Goal: Task Accomplishment & Management: Complete application form

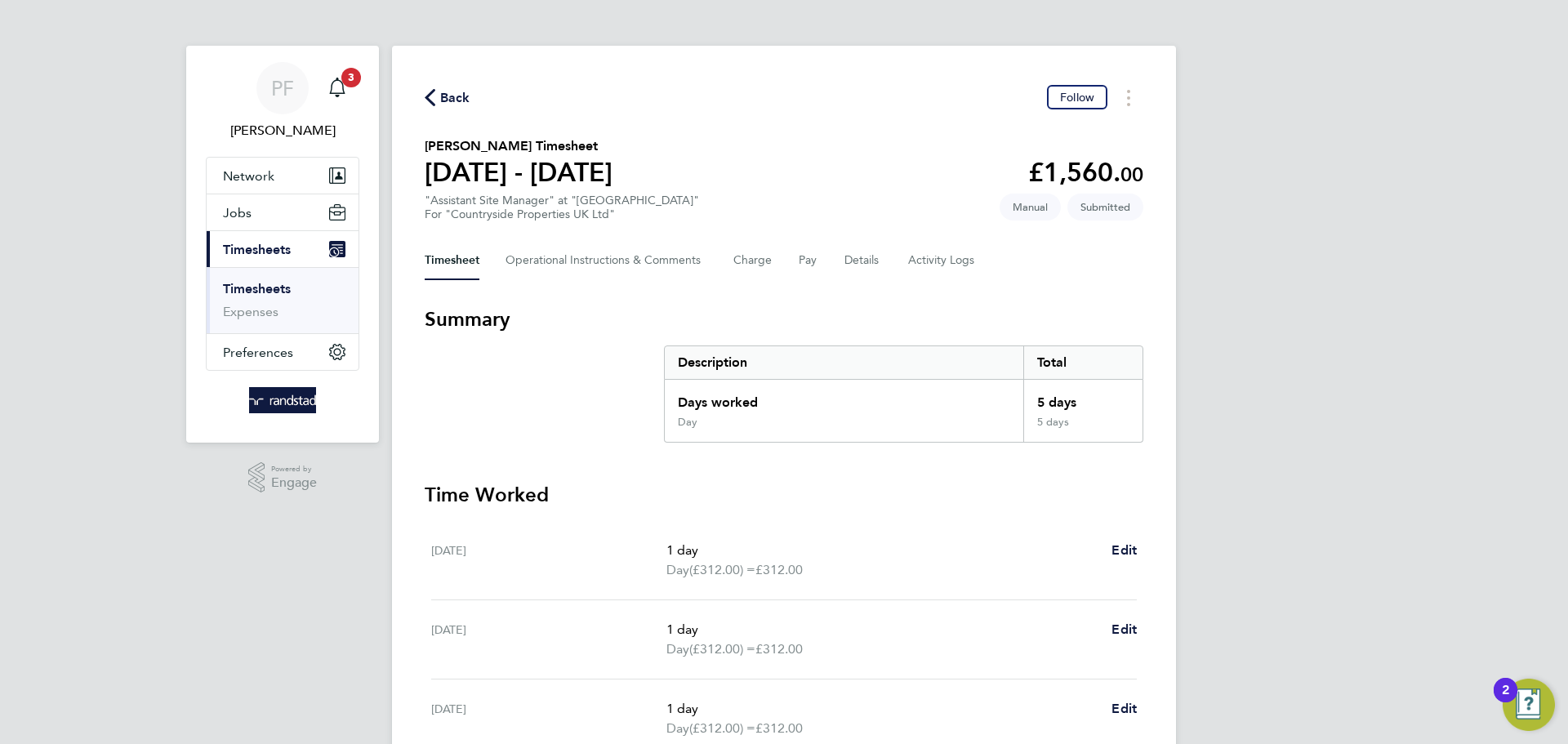
click at [467, 99] on span "Back" at bounding box center [455, 98] width 30 height 20
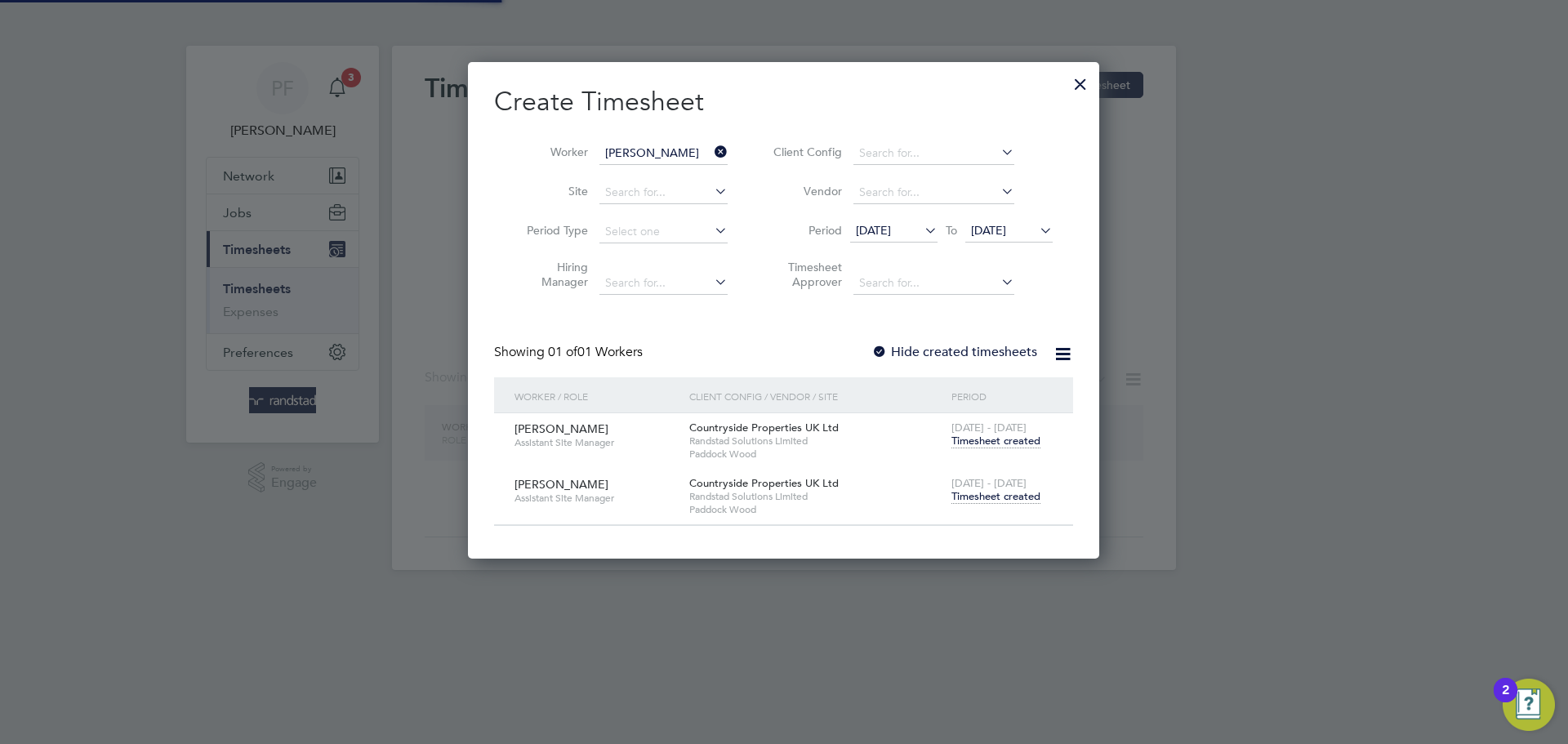
scroll to position [496, 632]
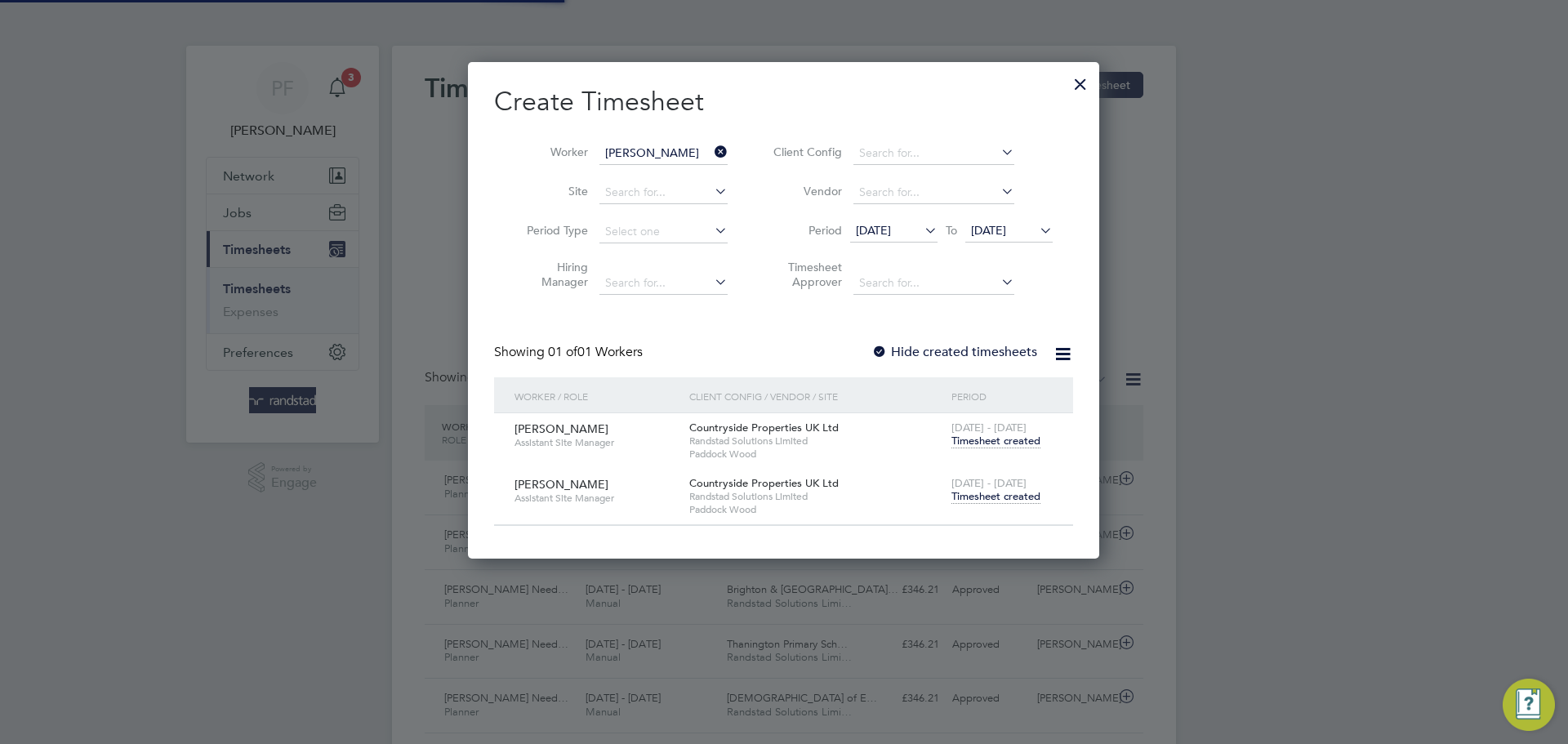
click at [1005, 503] on div "[DATE] - [DATE] Timesheet created" at bounding box center [1002, 490] width 109 height 44
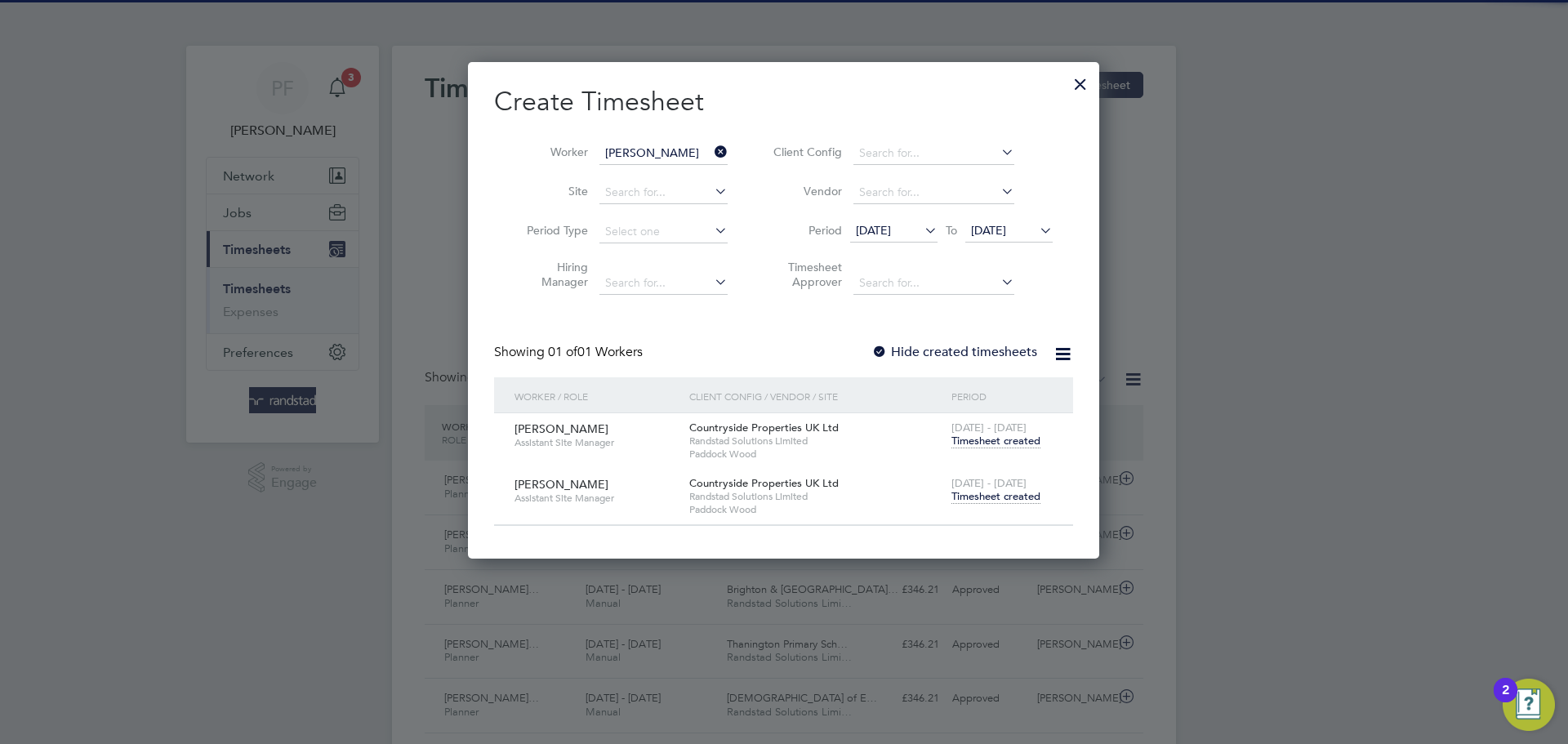
scroll to position [0, 0]
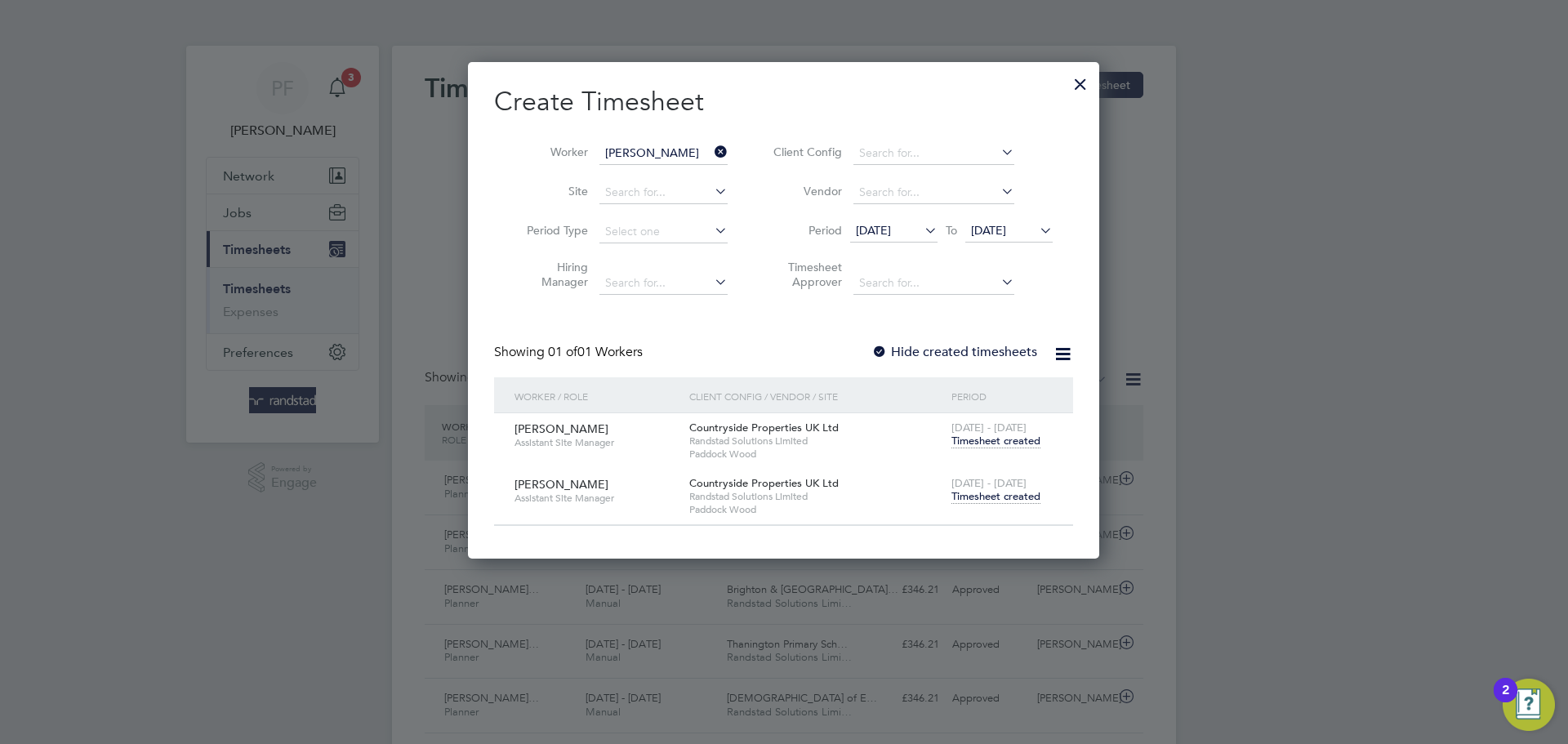
click at [1000, 497] on span "Timesheet created" at bounding box center [996, 496] width 89 height 15
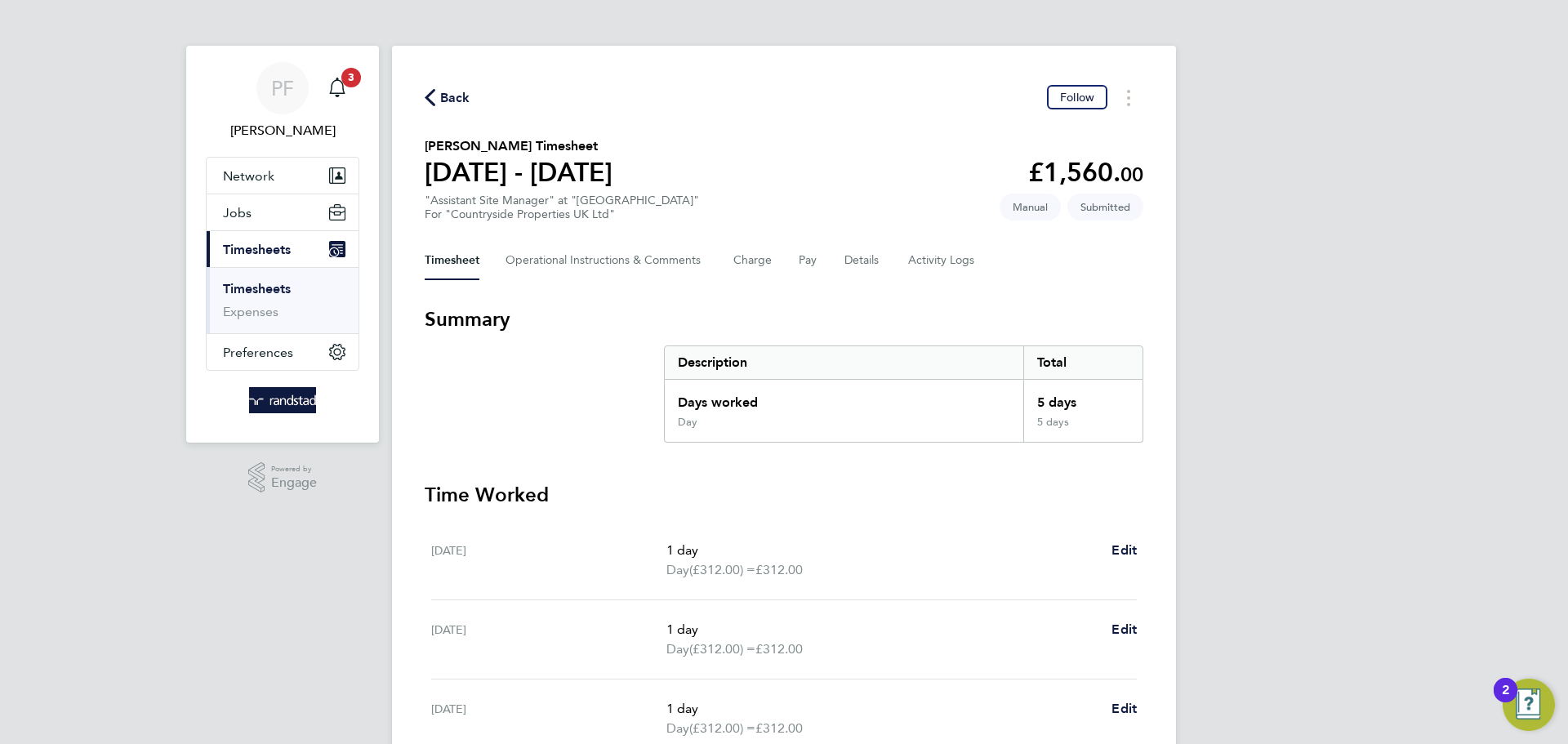
click at [448, 93] on span "Back" at bounding box center [455, 98] width 30 height 20
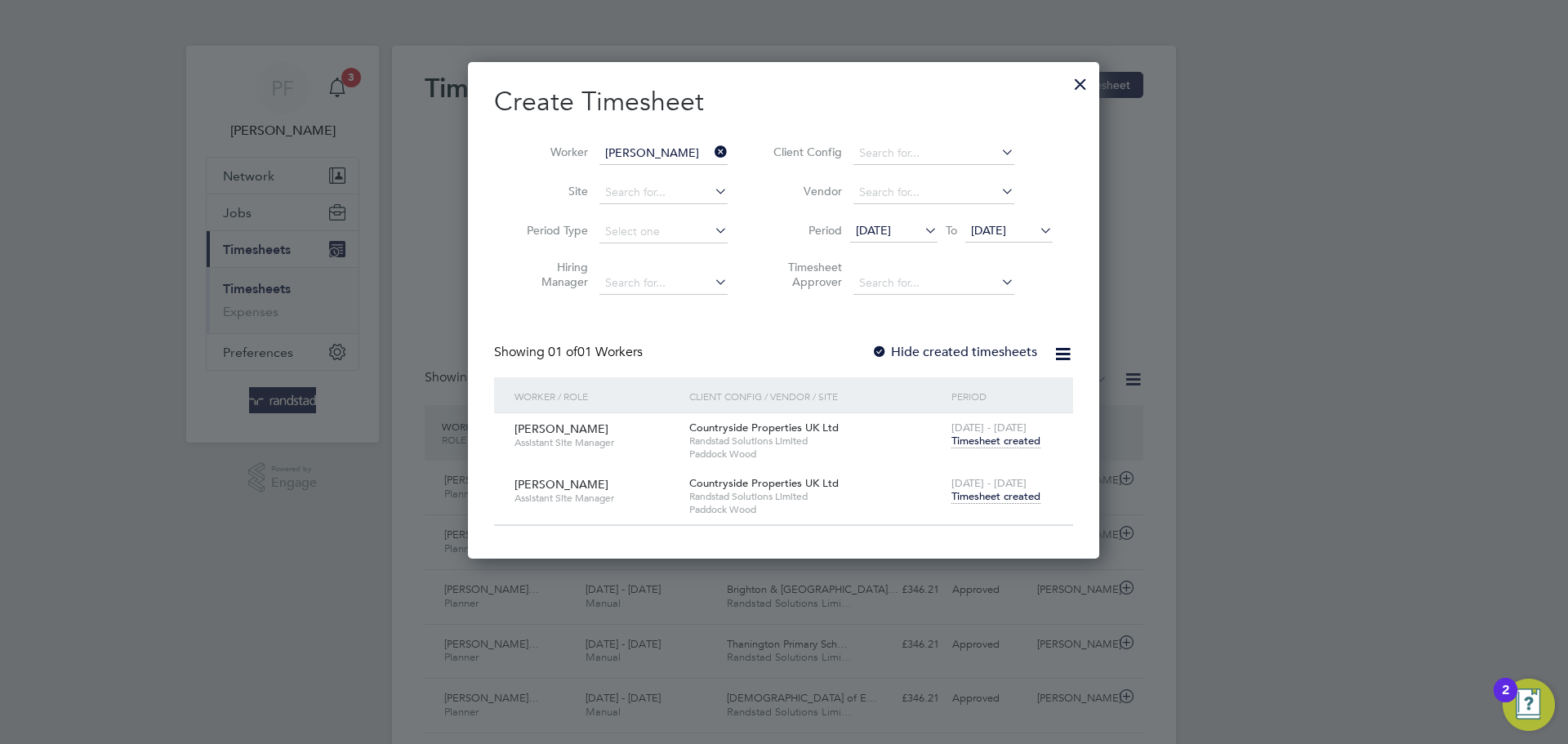
click at [712, 155] on icon at bounding box center [712, 152] width 0 height 23
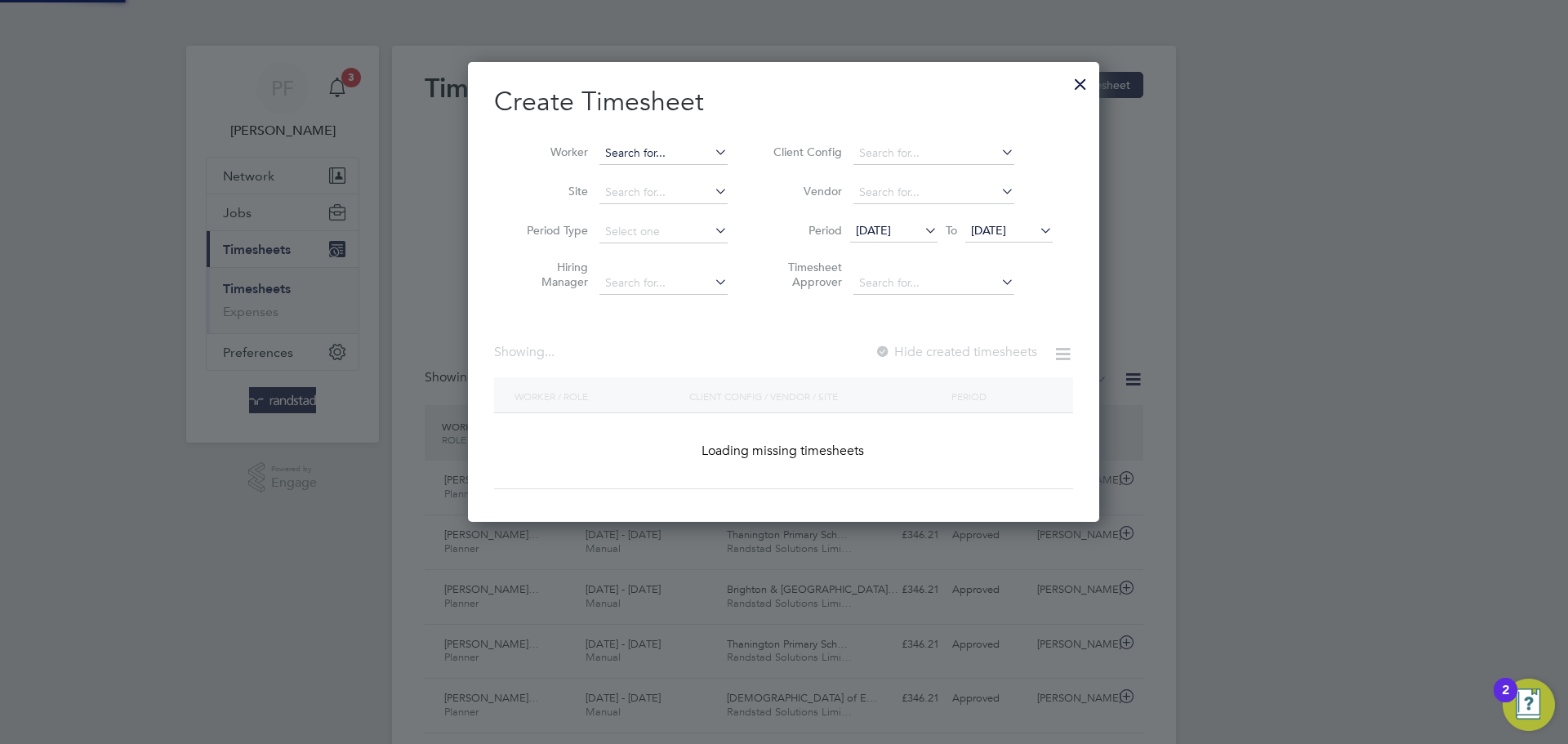
click at [619, 152] on input at bounding box center [663, 153] width 128 height 23
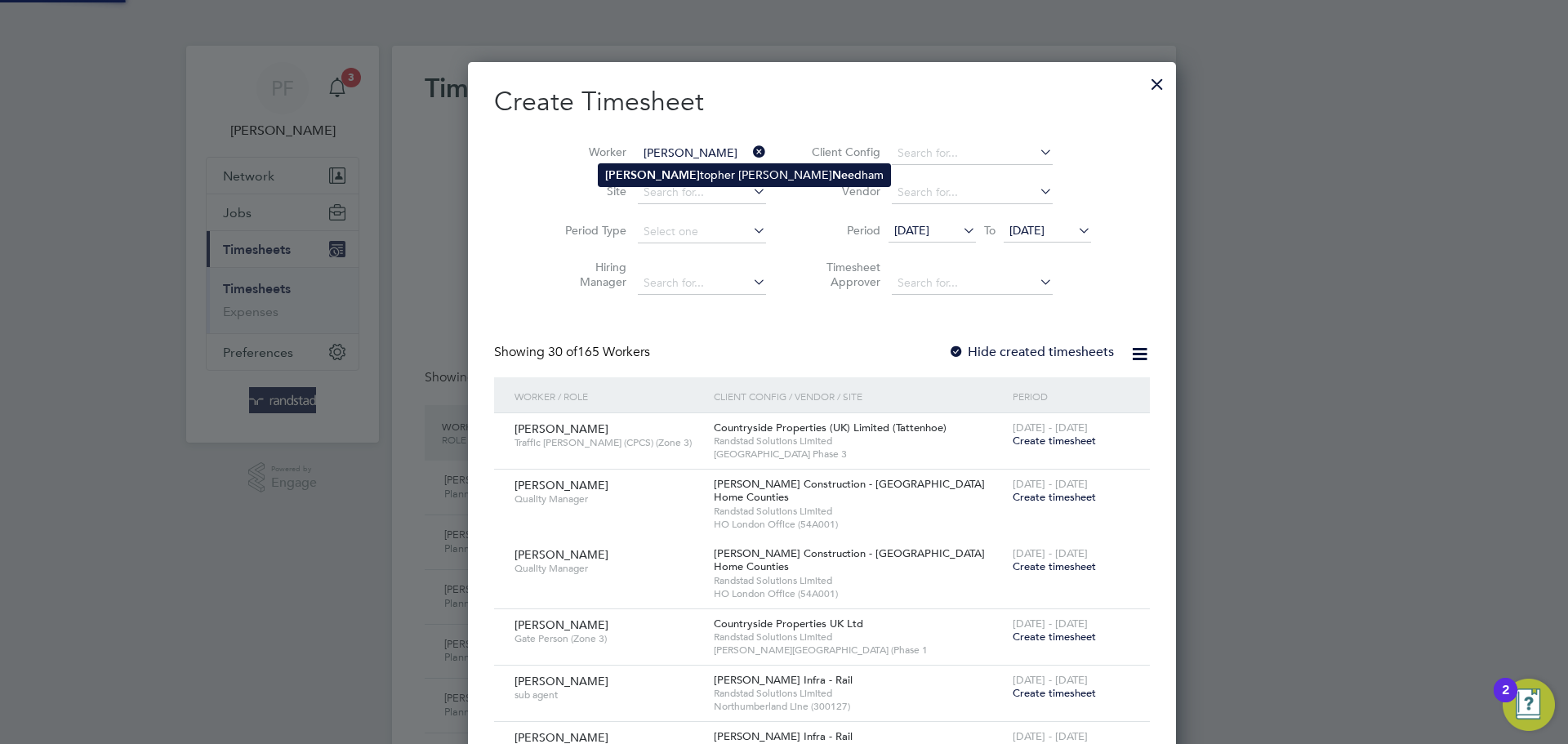
click at [655, 175] on li "[PERSON_NAME] [PERSON_NAME]" at bounding box center [744, 175] width 292 height 22
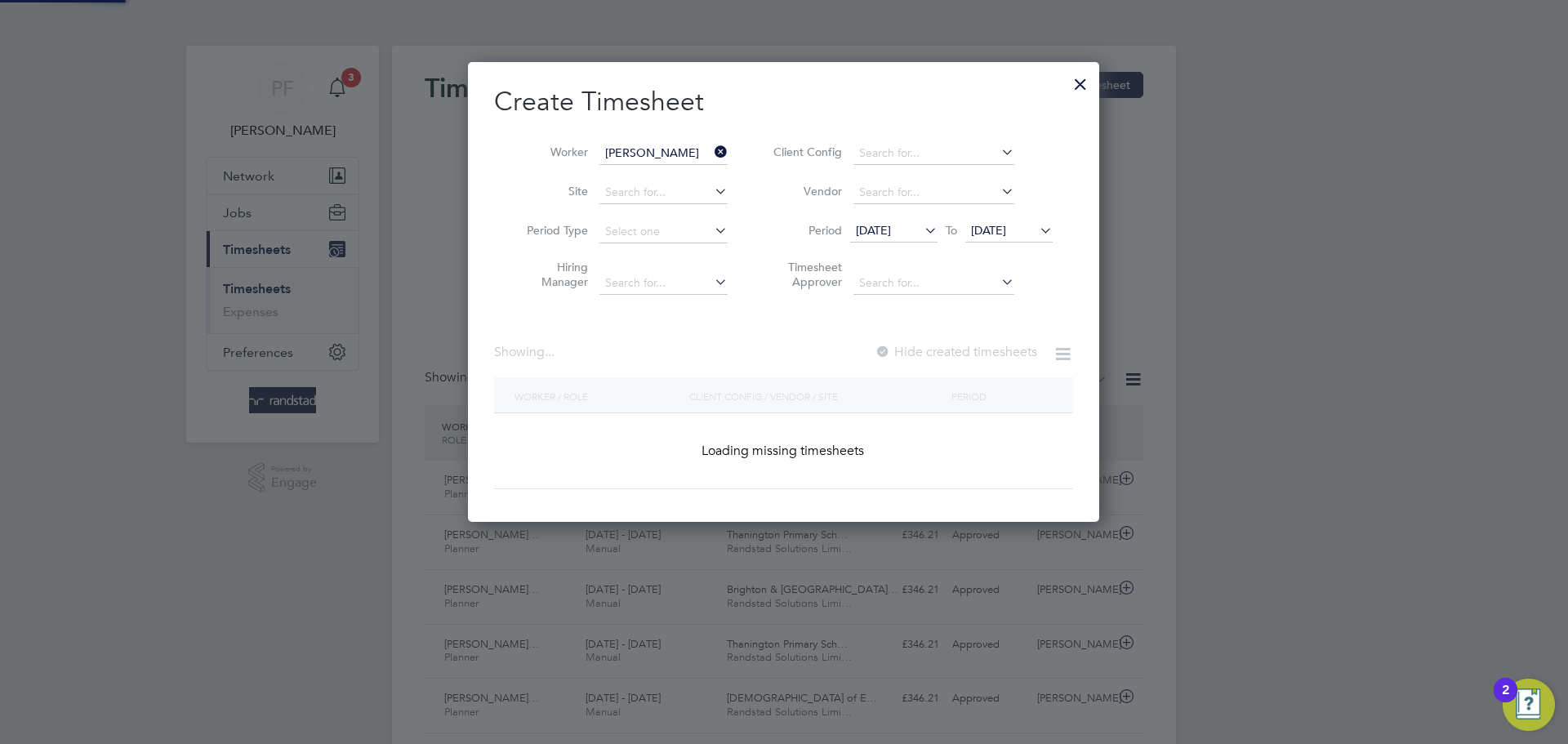
type input "[PERSON_NAME]"
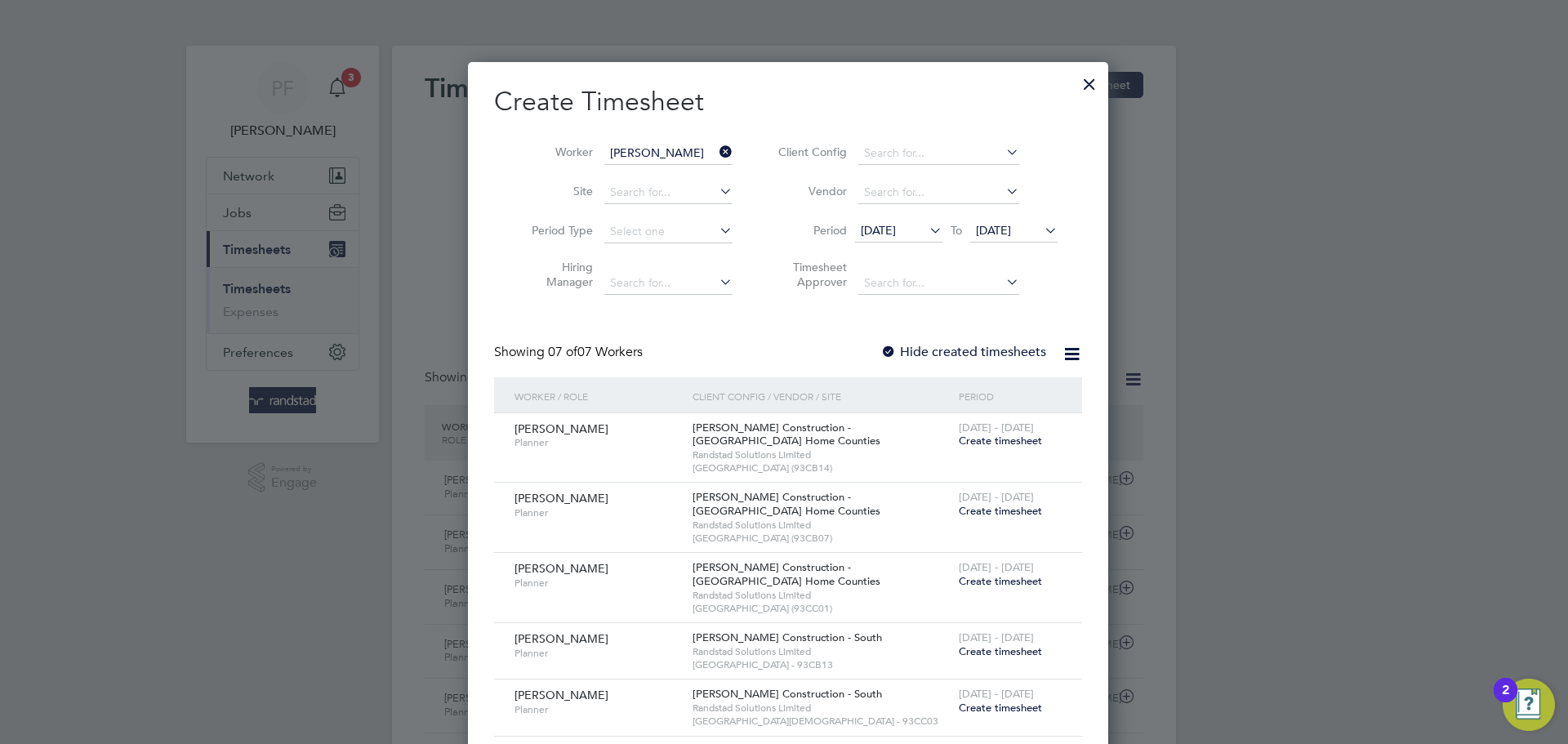
scroll to position [820, 632]
click at [716, 150] on icon at bounding box center [716, 152] width 0 height 23
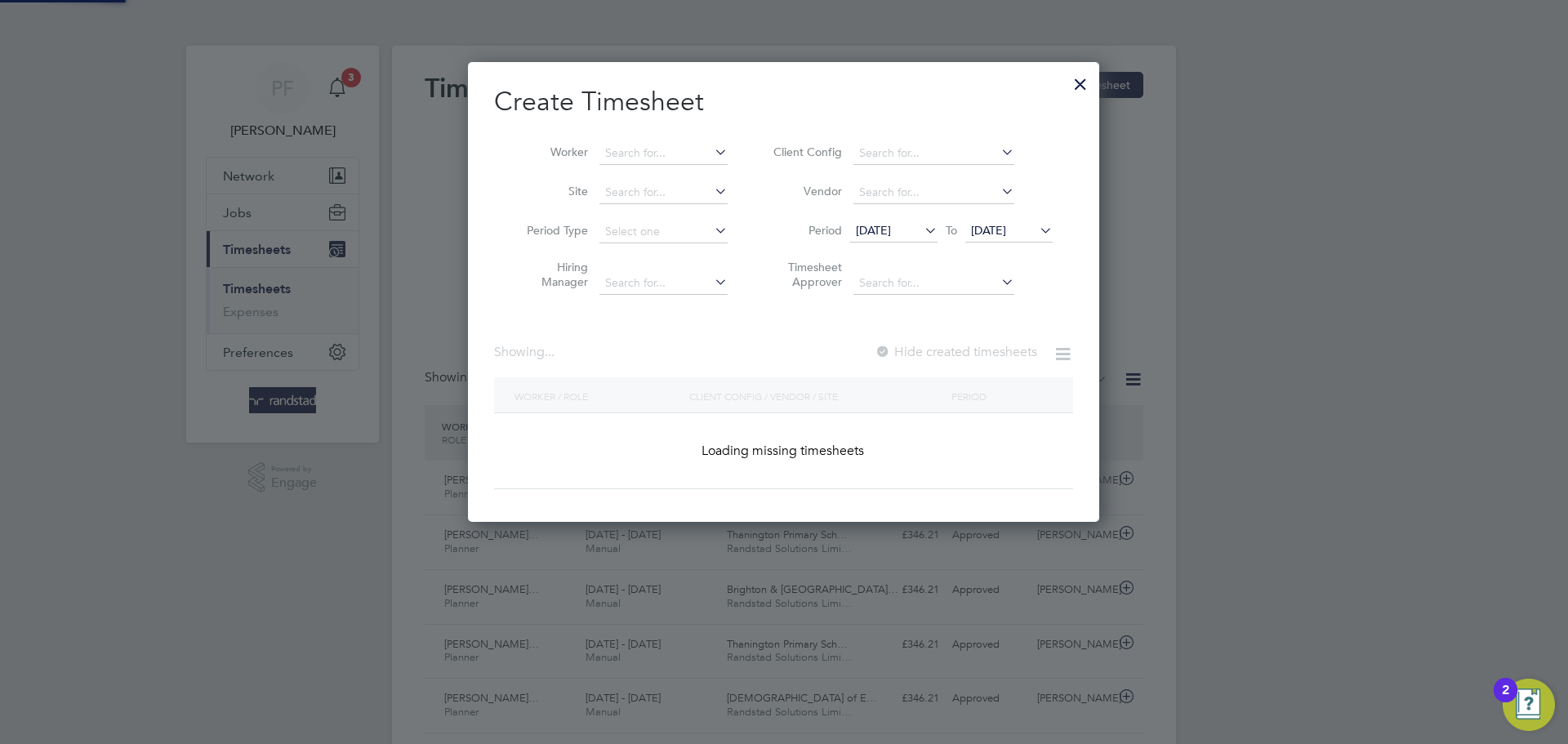
scroll to position [461, 632]
click at [635, 155] on input at bounding box center [663, 153] width 128 height 23
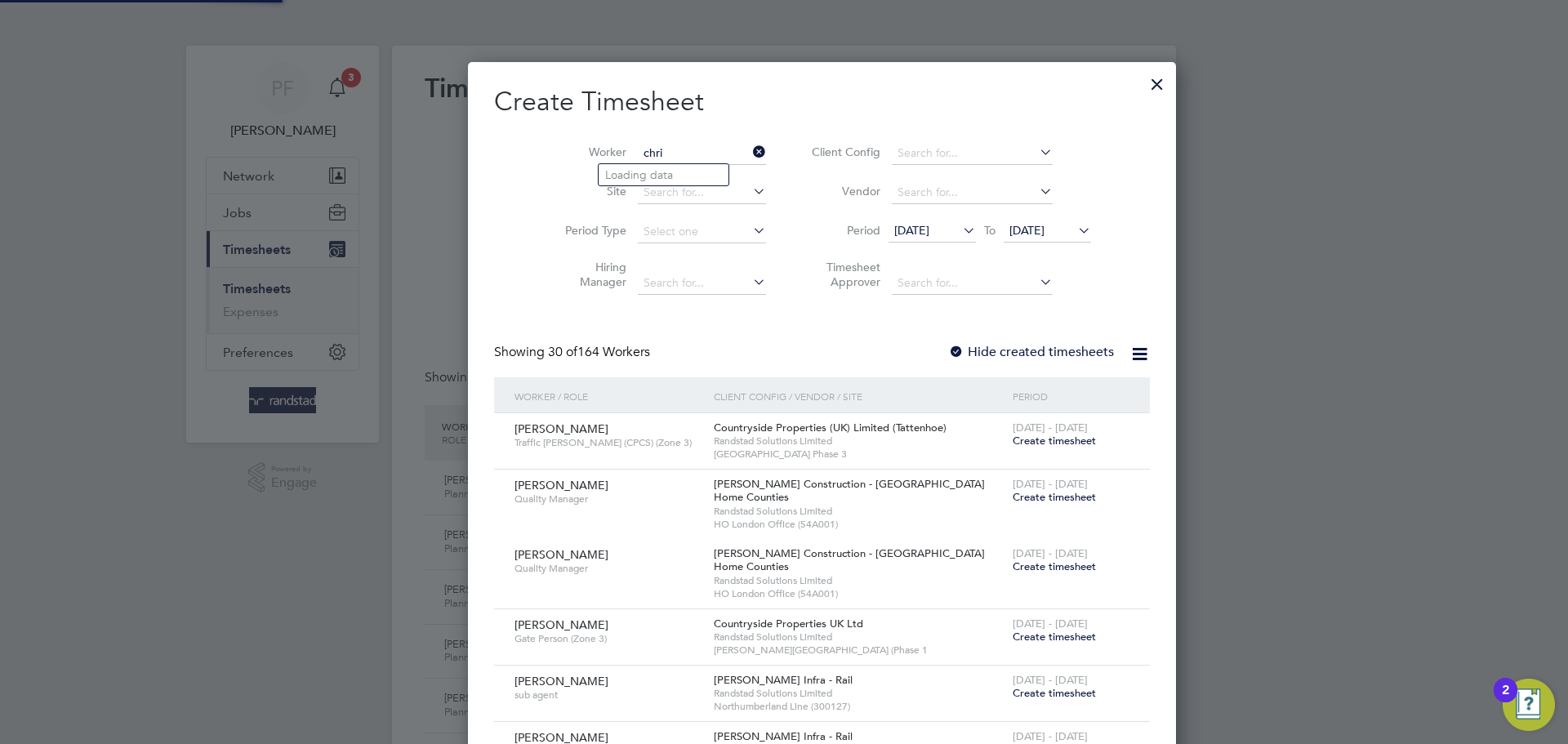
scroll to position [2805, 632]
click at [646, 172] on li "[PERSON_NAME] [PERSON_NAME]" at bounding box center [744, 175] width 292 height 22
type input "[PERSON_NAME]"
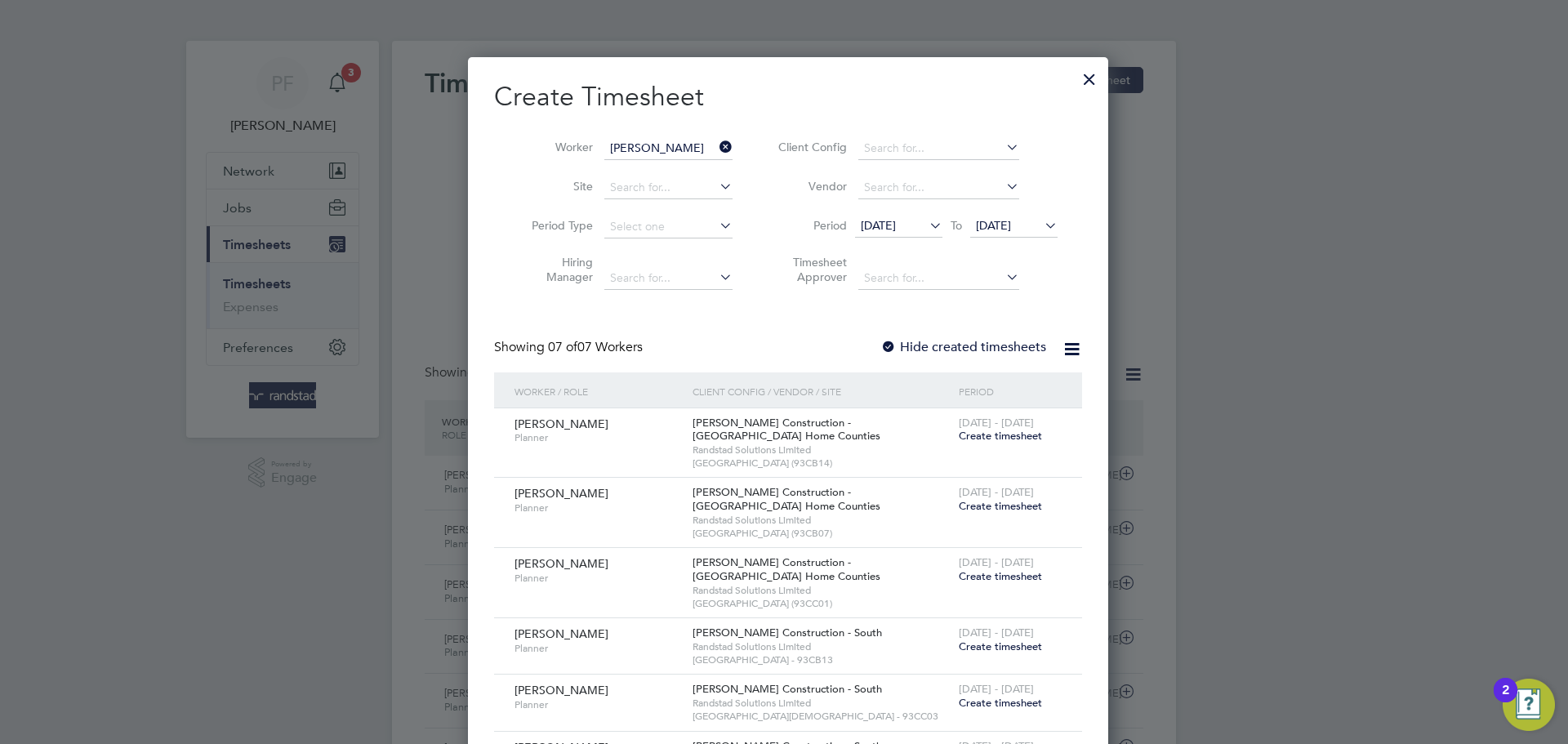
scroll to position [0, 0]
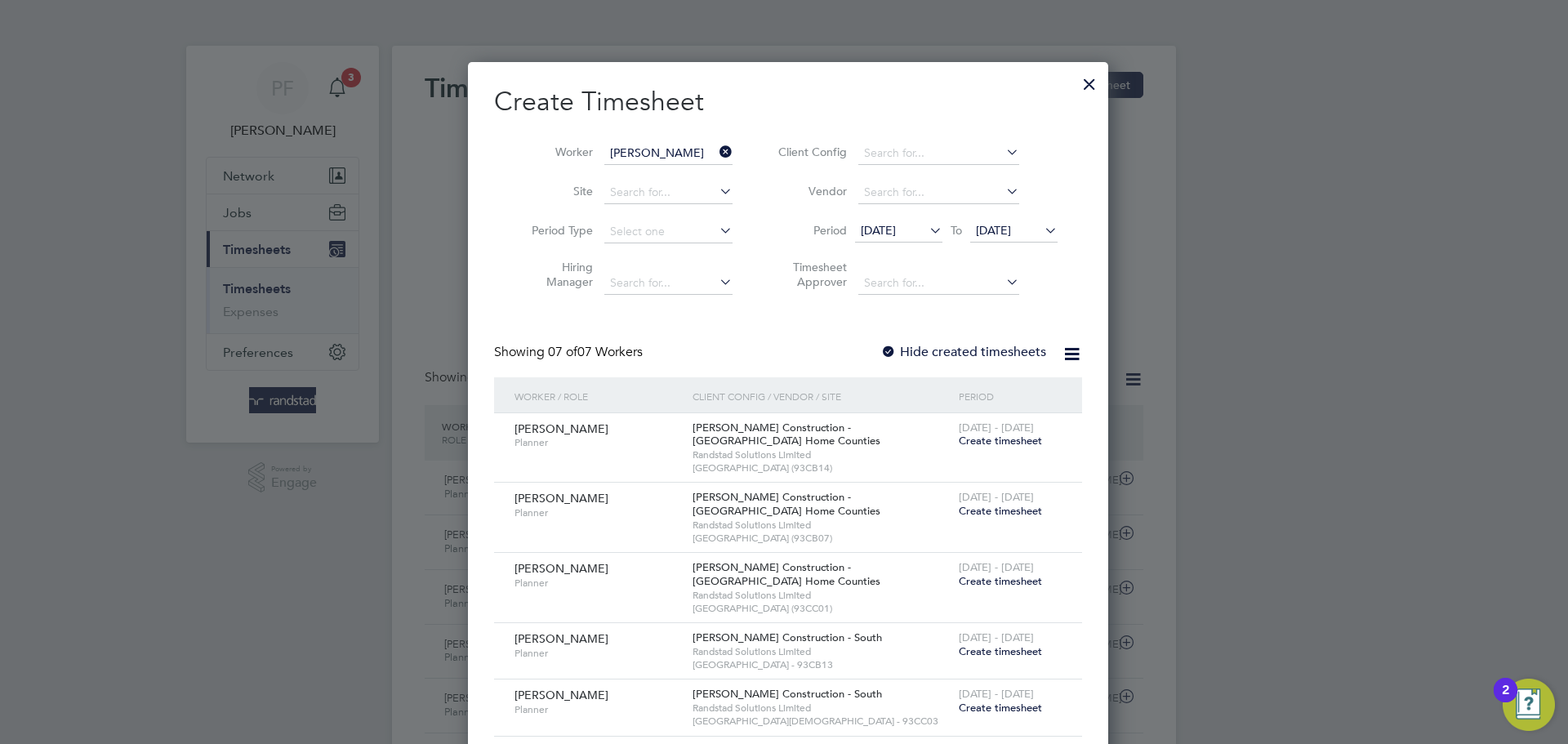
click at [716, 152] on icon at bounding box center [716, 152] width 0 height 23
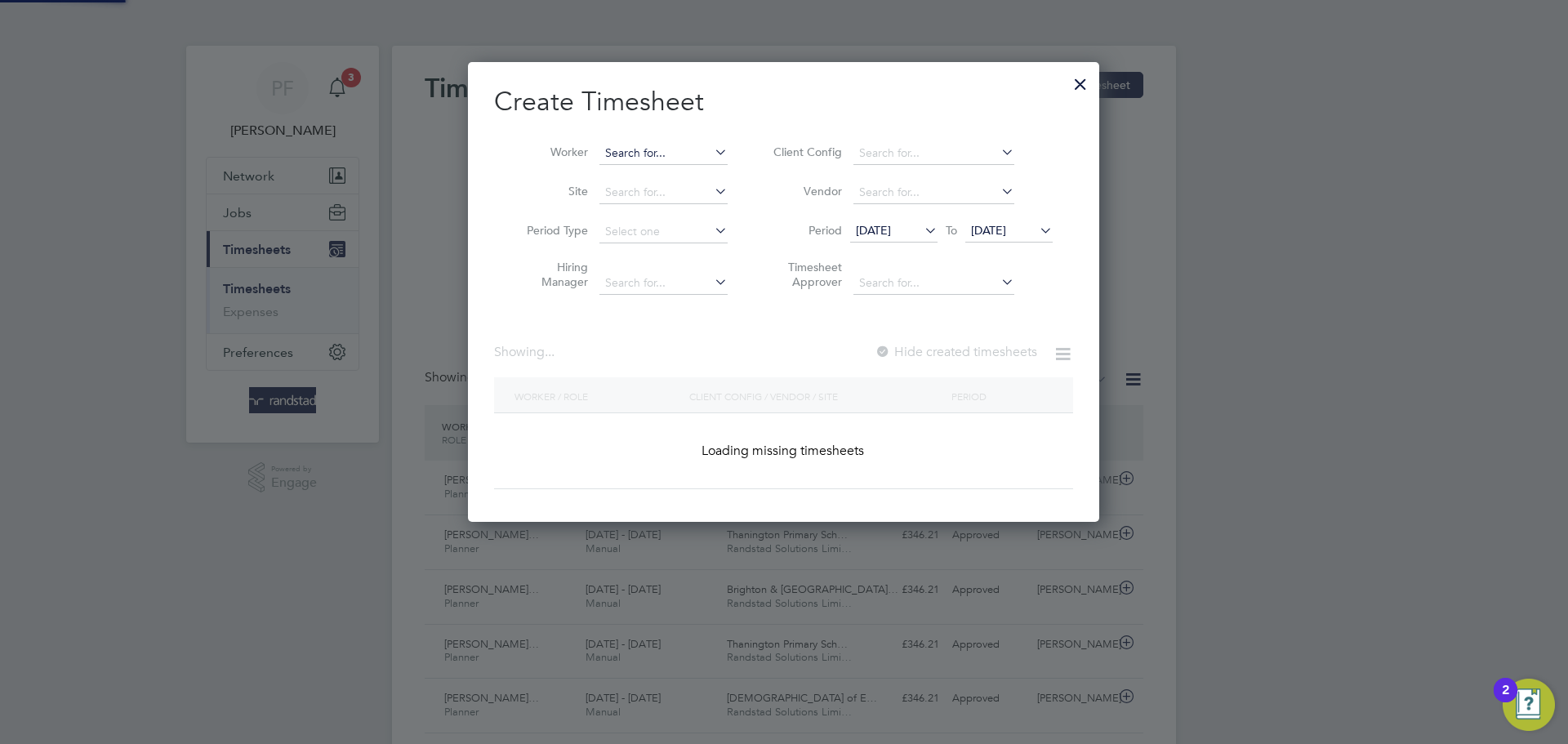
scroll to position [461, 632]
click at [665, 146] on input at bounding box center [663, 153] width 128 height 23
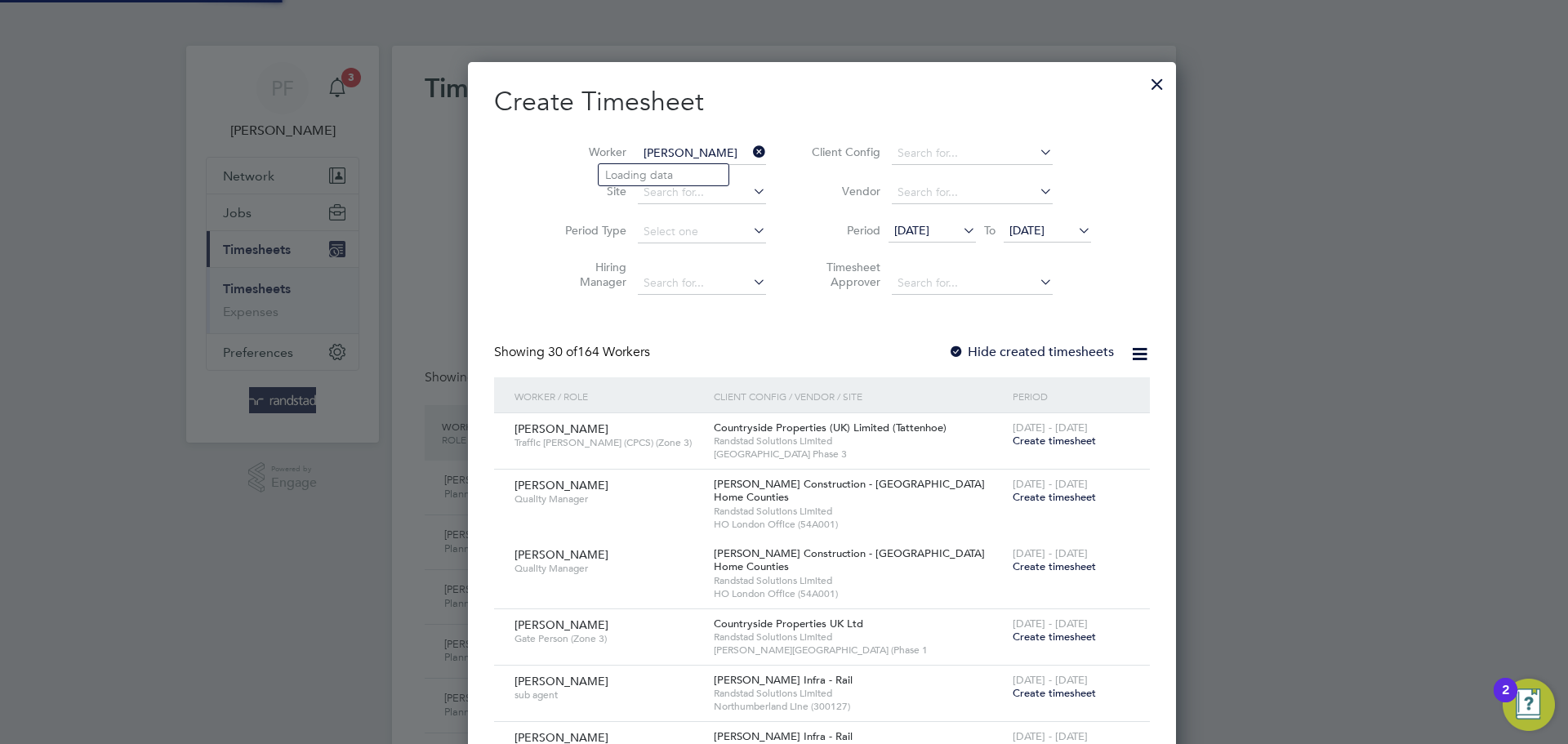
scroll to position [2805, 632]
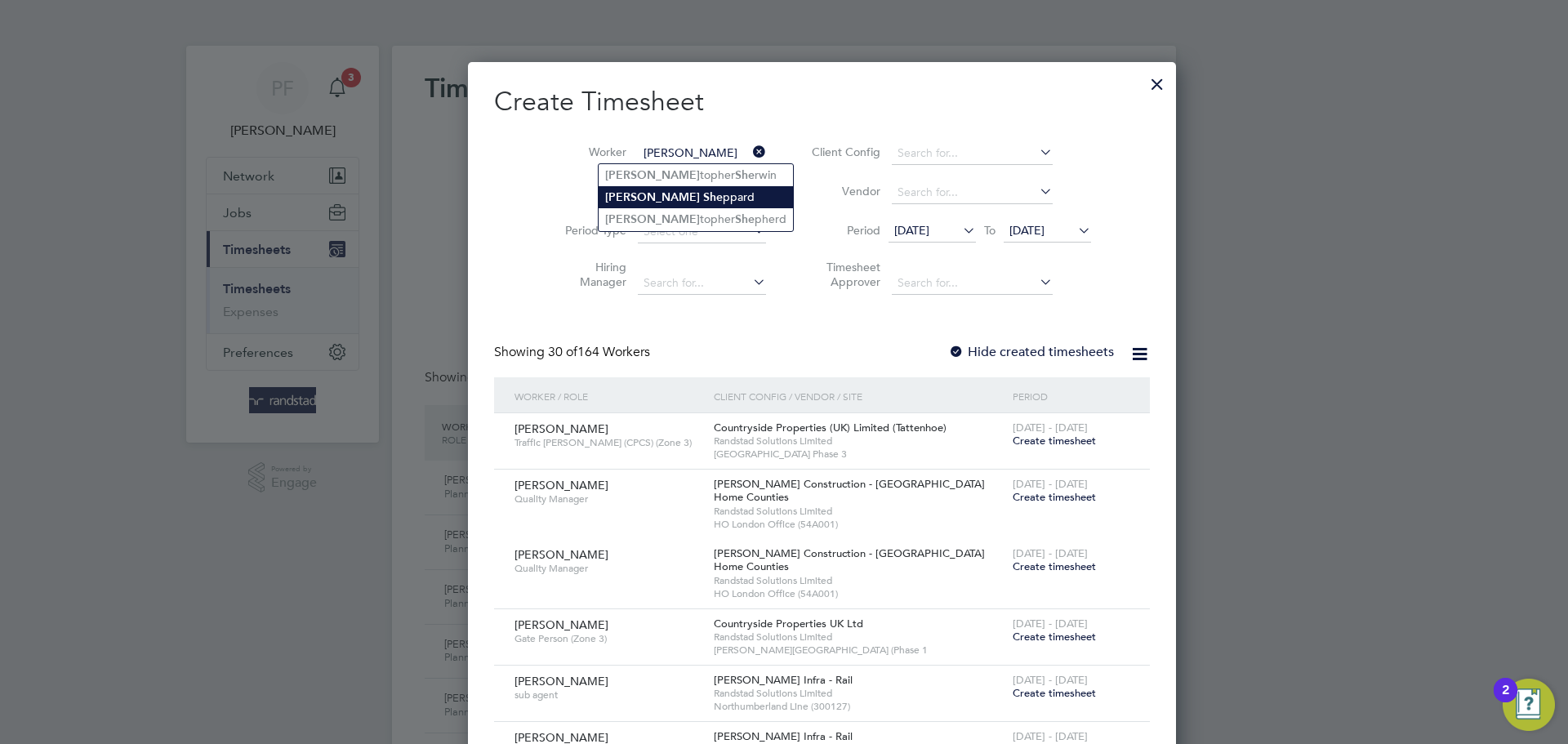
click at [680, 190] on li "[PERSON_NAME] She ppard" at bounding box center [695, 197] width 194 height 22
type input "[PERSON_NAME]"
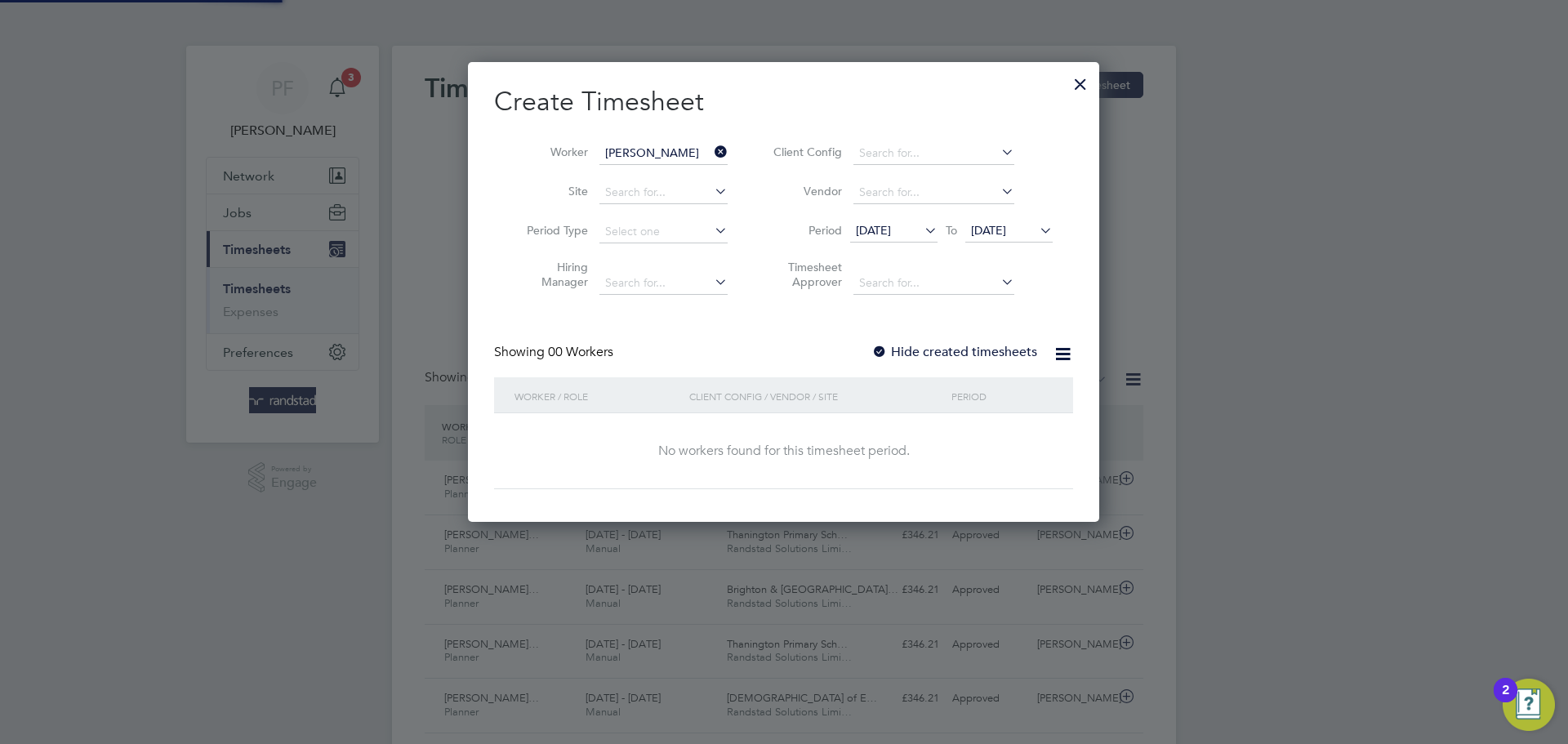
scroll to position [461, 632]
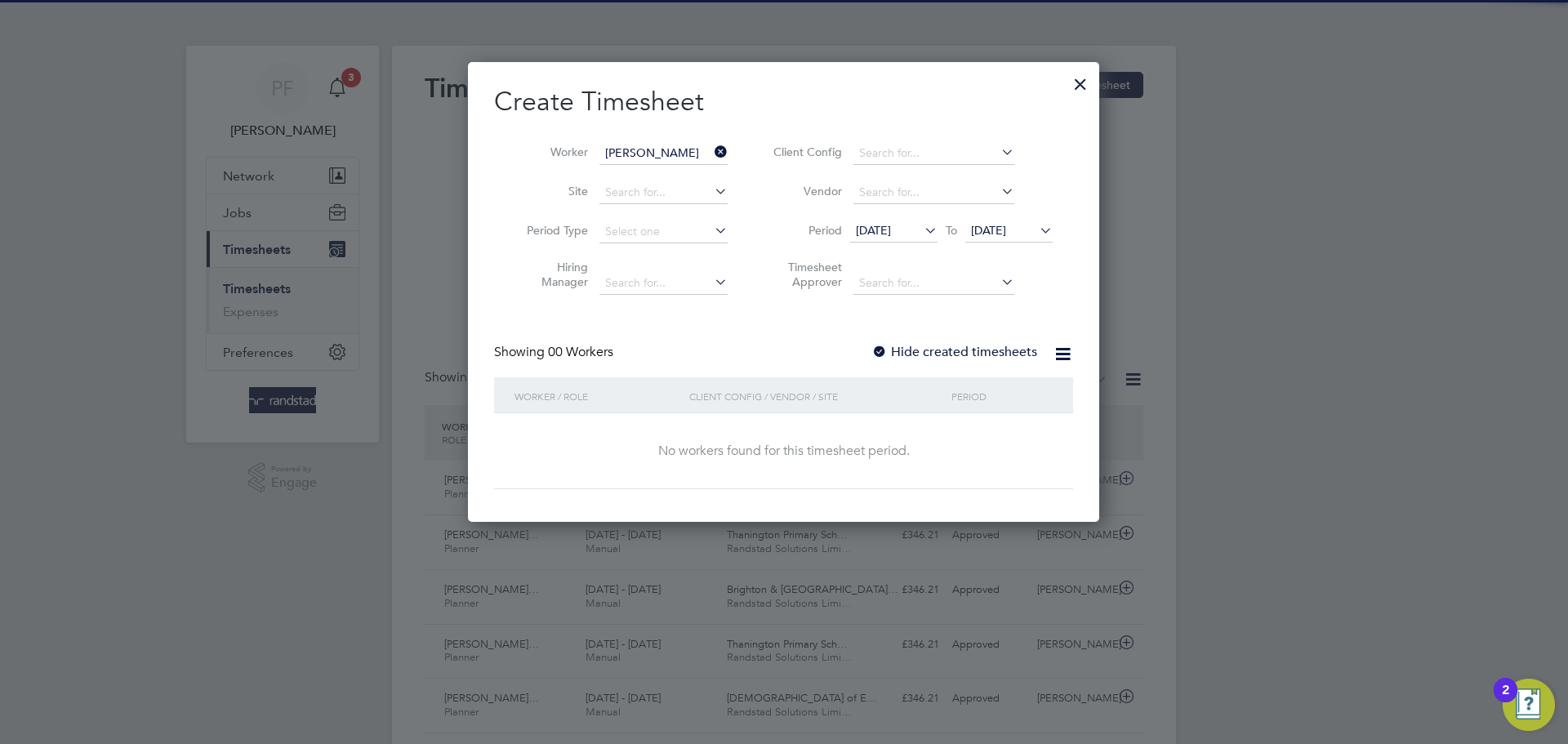
click at [895, 346] on label "Hide created timesheets" at bounding box center [953, 352] width 165 height 16
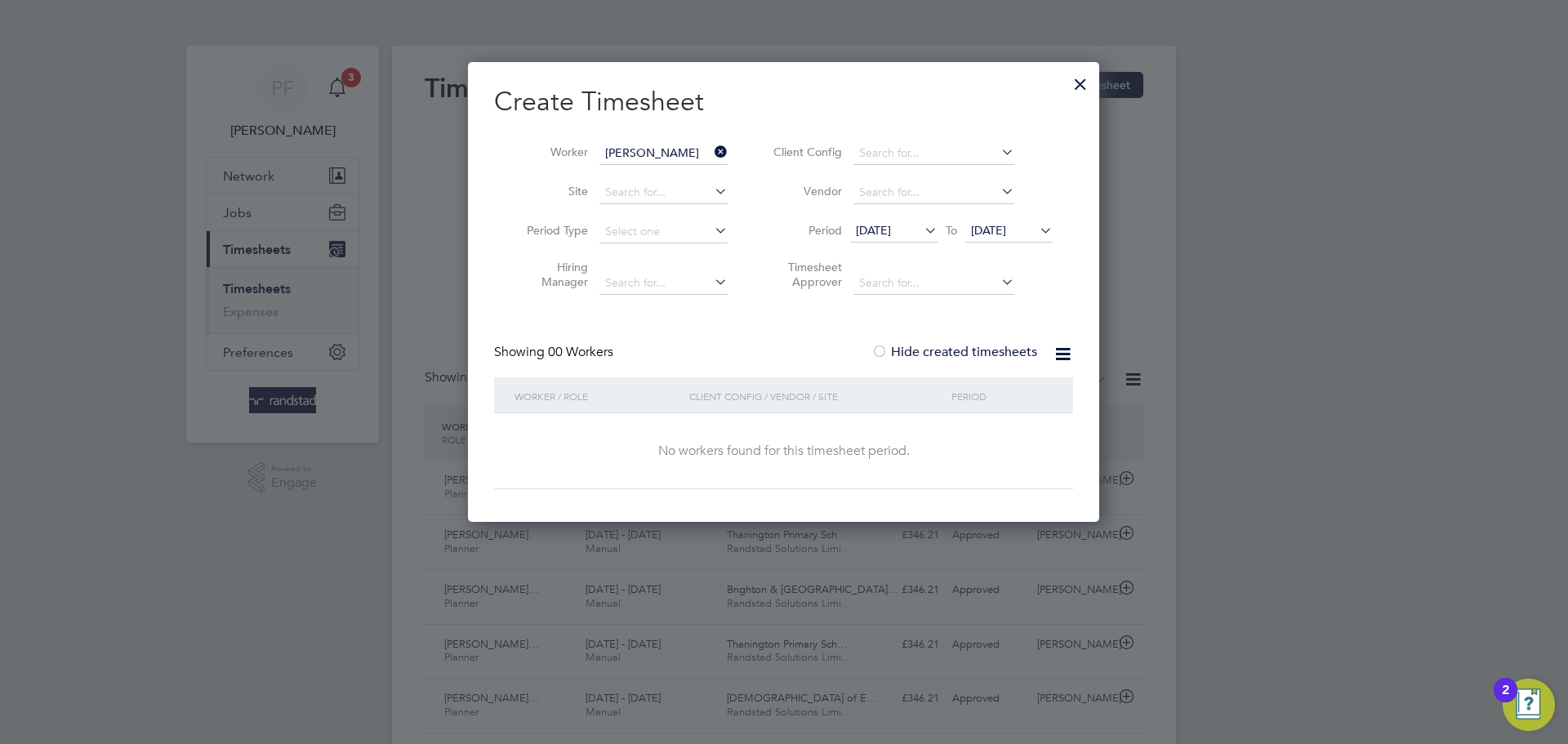
click at [890, 349] on label "Hide created timesheets" at bounding box center [953, 352] width 165 height 16
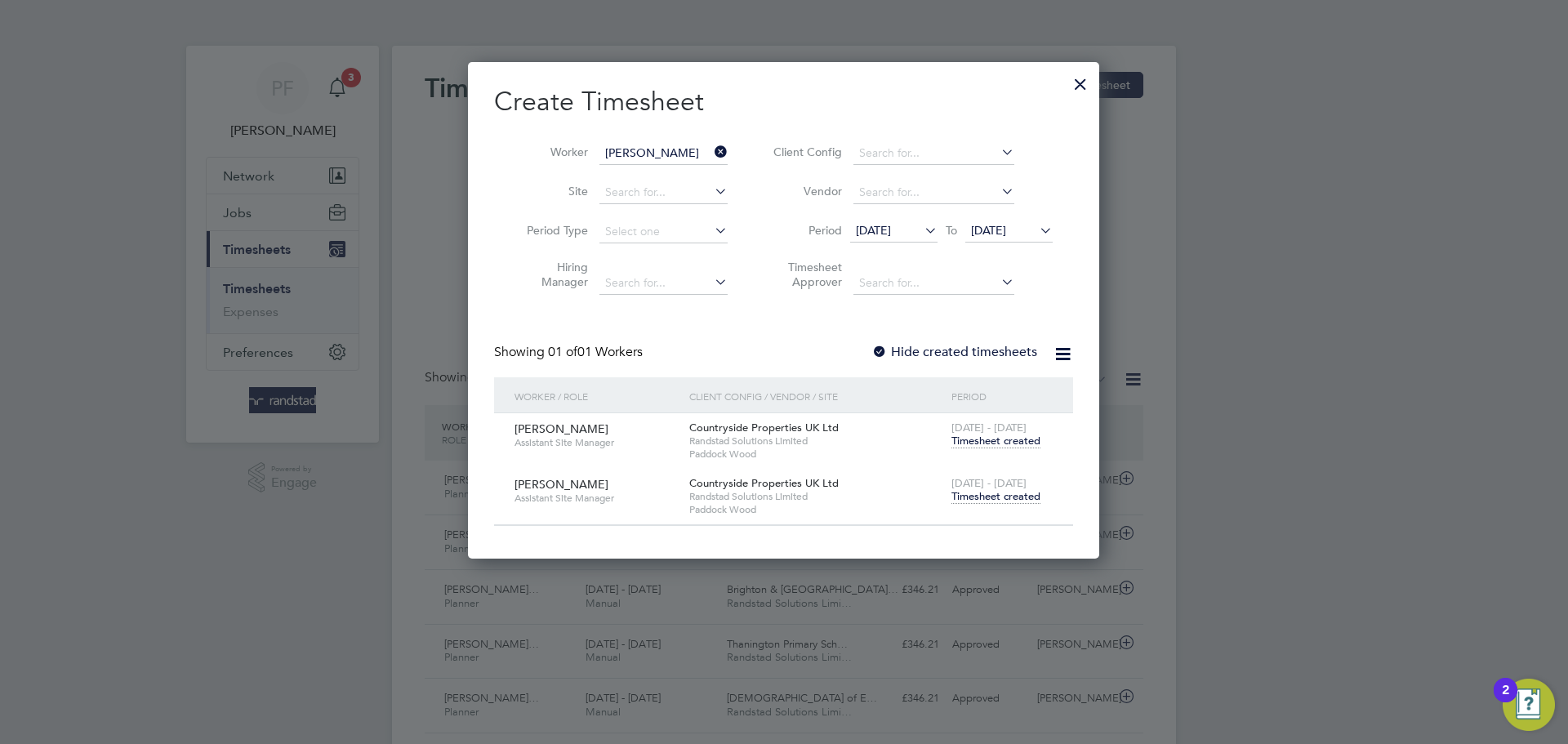
scroll to position [496, 632]
click at [1015, 490] on span "Timesheet created" at bounding box center [996, 496] width 89 height 15
click at [1007, 495] on span "Timesheet created" at bounding box center [996, 496] width 89 height 15
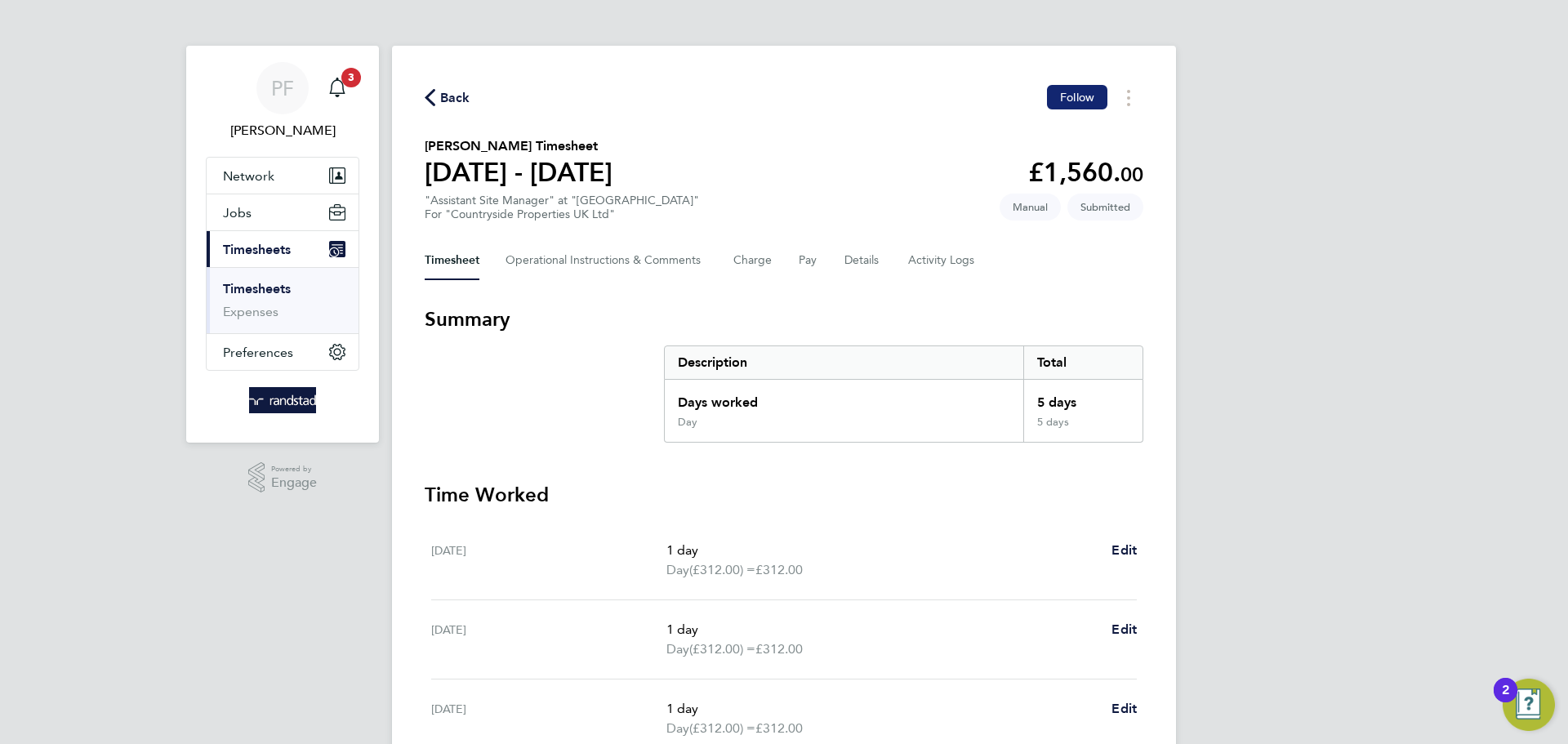
click at [1068, 100] on span "Follow" at bounding box center [1077, 97] width 35 height 15
